Goal: Use online tool/utility: Use online tool/utility

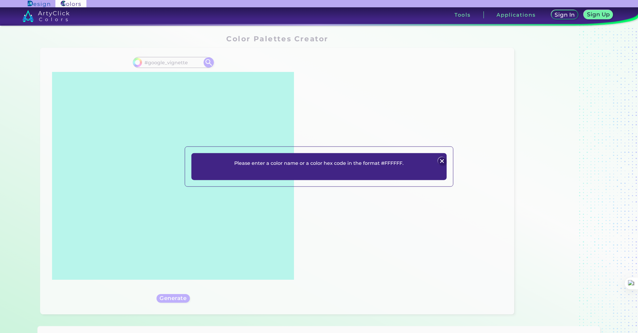
scroll to position [310, 0]
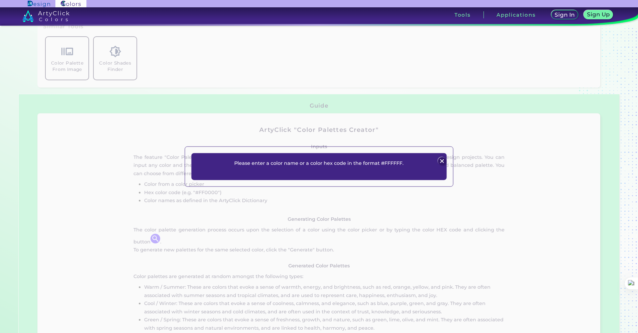
click at [440, 161] on img at bounding box center [442, 161] width 8 height 8
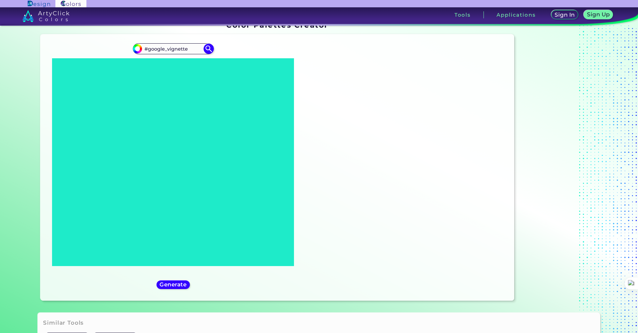
scroll to position [0, 0]
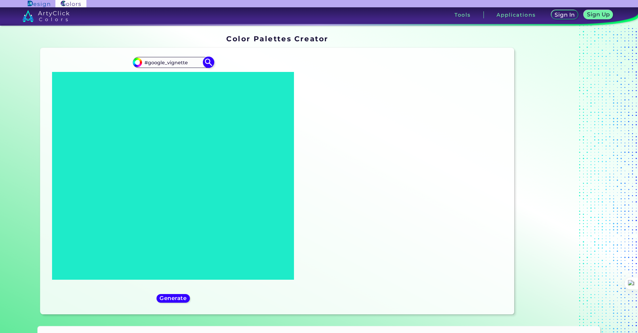
click at [203, 60] on img at bounding box center [209, 63] width 12 height 12
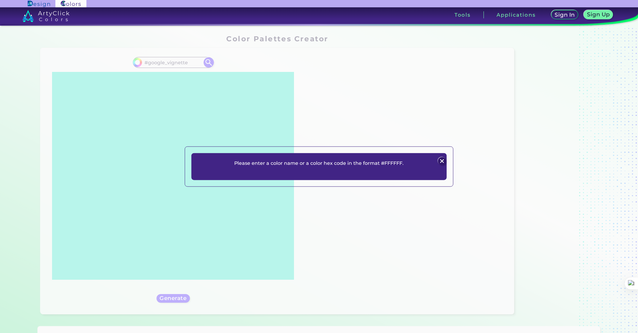
click at [299, 167] on p "Please enter a color name or a color hex code in the format #FFFFFF." at bounding box center [318, 163] width 169 height 8
click at [327, 101] on div "Please enter a color name or a color hex code in the format #FFFFFF. Plans Sign…" at bounding box center [319, 166] width 638 height 333
click at [115, 74] on div "Please enter a color name or a color hex code in the format #FFFFFF. Plans Sign…" at bounding box center [319, 166] width 638 height 333
click at [438, 158] on div at bounding box center [441, 161] width 9 height 9
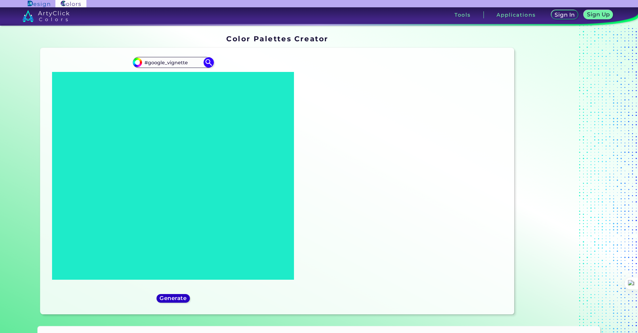
click at [167, 301] on h5 "Generate" at bounding box center [172, 298] width 27 height 5
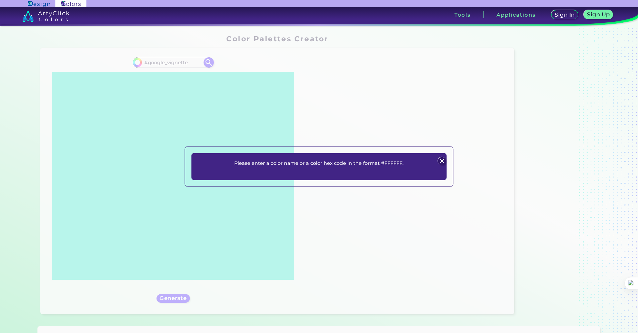
click at [442, 161] on img at bounding box center [442, 161] width 8 height 8
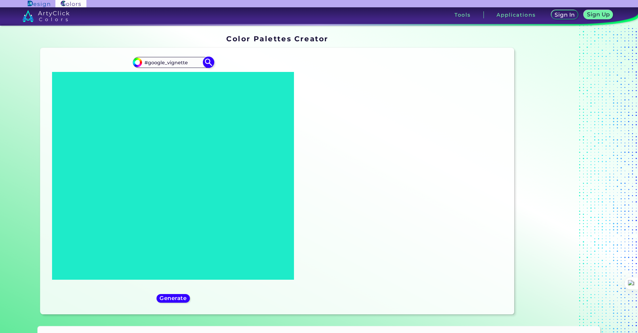
click at [137, 61] on input "#000000" at bounding box center [136, 61] width 8 height 8
type input "#ff0000"
type input "#FF0000"
click at [222, 55] on div "#ff0000 #FF0000 Generate Acadia ◉ ◉" at bounding box center [173, 181] width 254 height 256
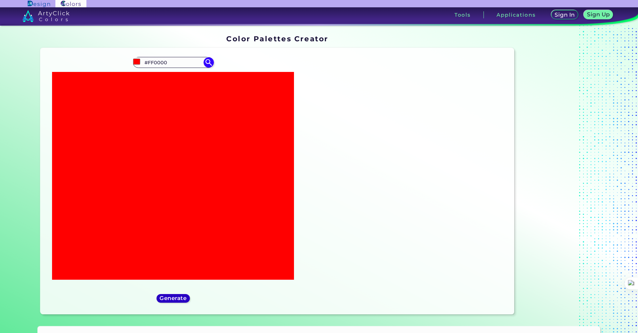
click at [175, 298] on h5 "Generate" at bounding box center [172, 298] width 27 height 5
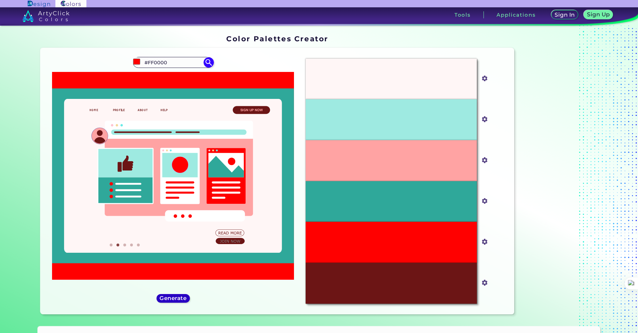
click at [175, 298] on h5 "Generate" at bounding box center [172, 298] width 27 height 5
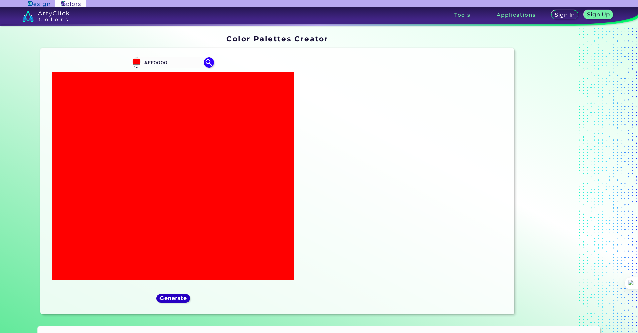
click at [175, 298] on h5 "Generate" at bounding box center [172, 298] width 27 height 5
click at [175, 298] on h5 "Generate" at bounding box center [173, 299] width 28 height 6
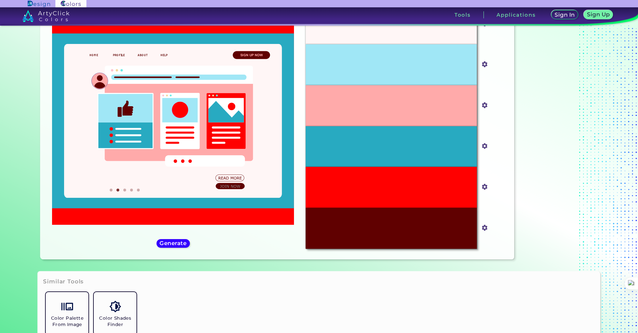
scroll to position [33, 0]
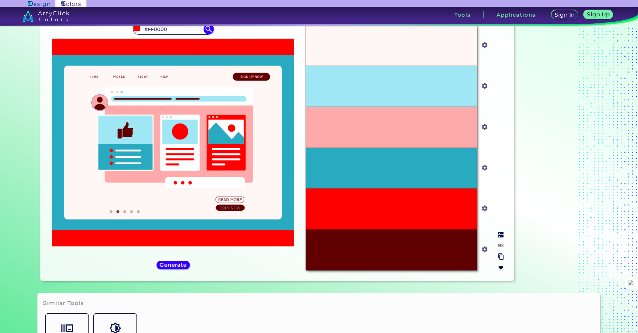
click at [367, 211] on div "#FF0000" at bounding box center [390, 209] width 171 height 41
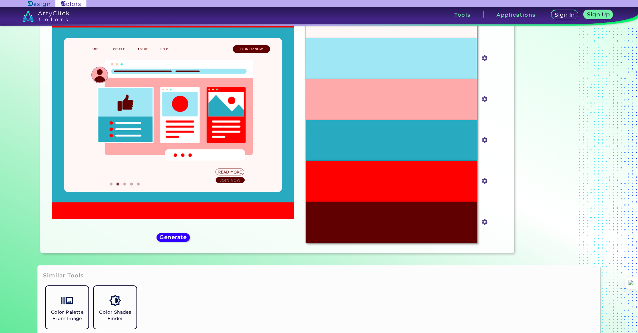
scroll to position [67, 0]
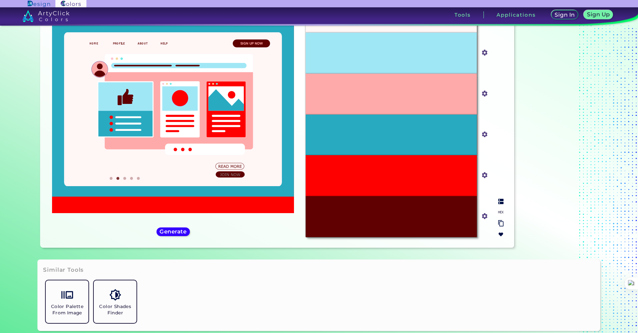
click at [347, 173] on div "#FF0000" at bounding box center [390, 175] width 171 height 41
click at [484, 176] on input "#ff0000" at bounding box center [483, 175] width 8 height 8
click at [425, 188] on div "#FF0000" at bounding box center [390, 175] width 171 height 41
click at [412, 187] on div "#FF0000" at bounding box center [390, 175] width 171 height 41
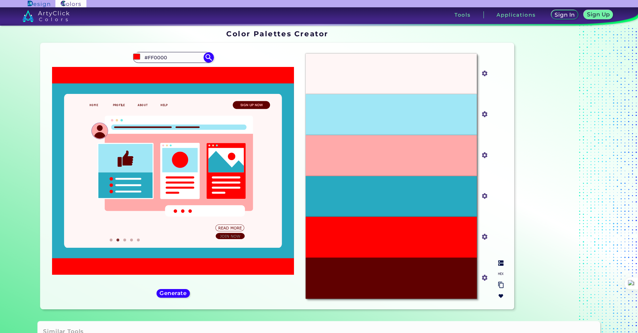
scroll to position [0, 0]
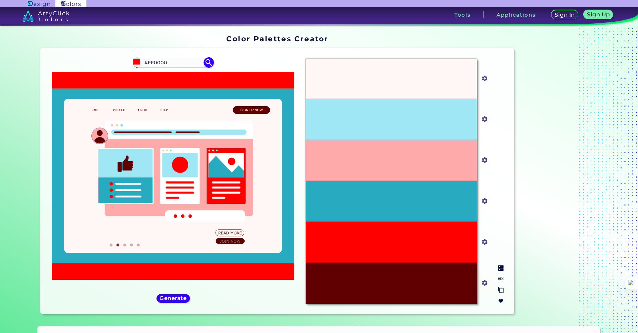
click at [345, 252] on div "#FF0000" at bounding box center [390, 242] width 171 height 41
drag, startPoint x: 345, startPoint y: 252, endPoint x: 335, endPoint y: 245, distance: 12.6
click at [335, 245] on div "#FF0000" at bounding box center [390, 242] width 171 height 41
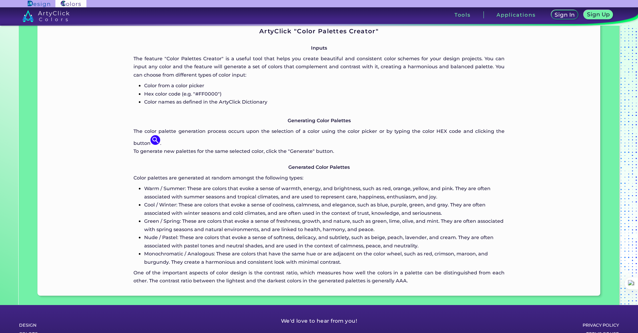
scroll to position [492, 0]
